Goal: Task Accomplishment & Management: Manage account settings

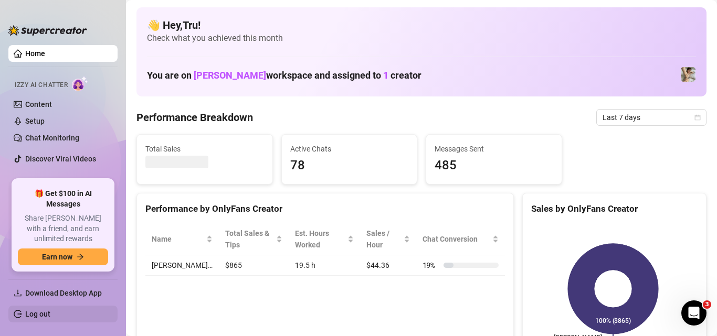
click at [45, 313] on link "Log out" at bounding box center [37, 314] width 25 height 8
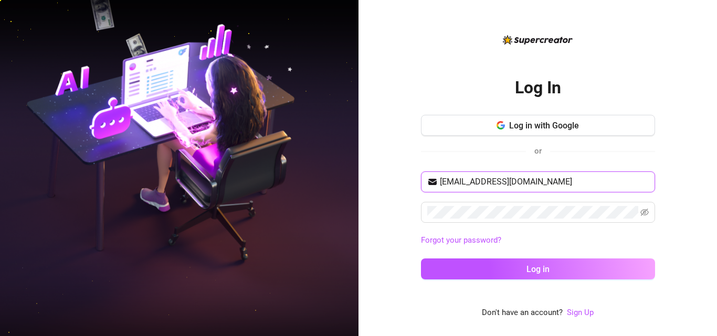
click at [499, 188] on input "[EMAIL_ADDRESS][DOMAIN_NAME]" at bounding box center [544, 182] width 209 height 13
type input "[EMAIL_ADDRESS][DOMAIN_NAME]"
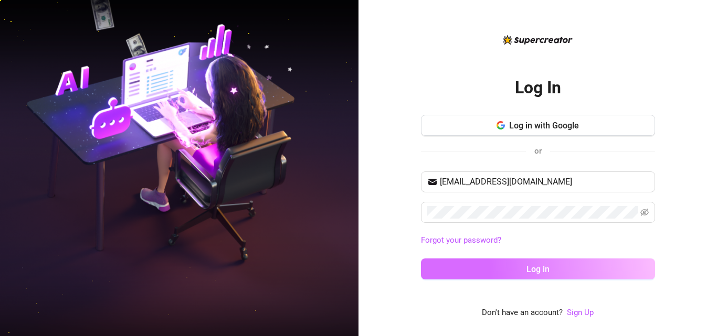
click at [502, 270] on button "Log in" at bounding box center [538, 269] width 234 height 21
